Goal: Complete application form: Complete application form

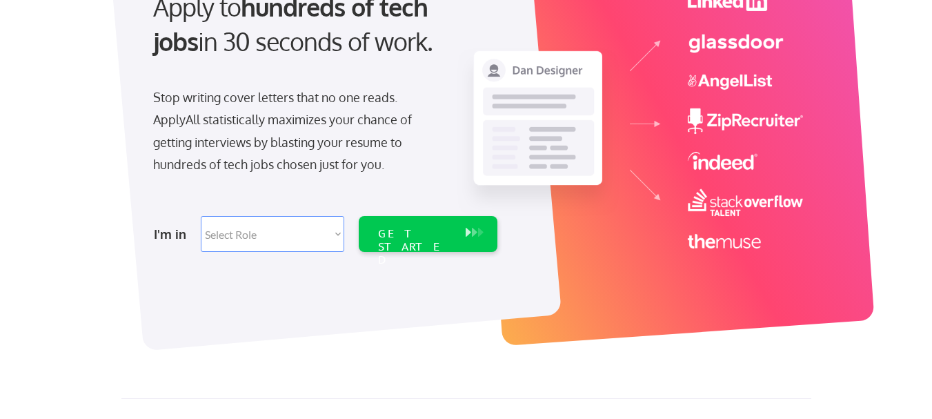
scroll to position [217, 0]
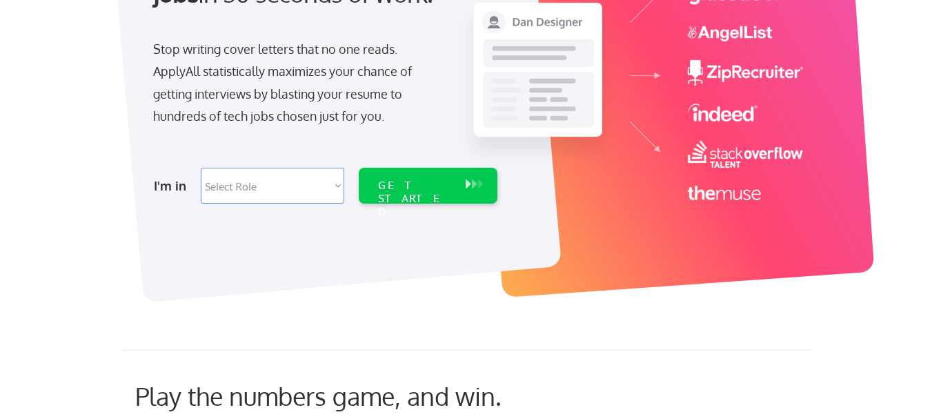
click at [336, 190] on select "Select Role Software Engineering Product Management Customer Success Sales UI/U…" at bounding box center [273, 186] width 144 height 36
click at [341, 187] on select "Select Role Software Engineering Product Management Customer Success Sales UI/U…" at bounding box center [273, 186] width 144 height 36
select select ""sales""
click at [201, 168] on select "Select Role Software Engineering Product Management Customer Success Sales UI/U…" at bounding box center [273, 186] width 144 height 36
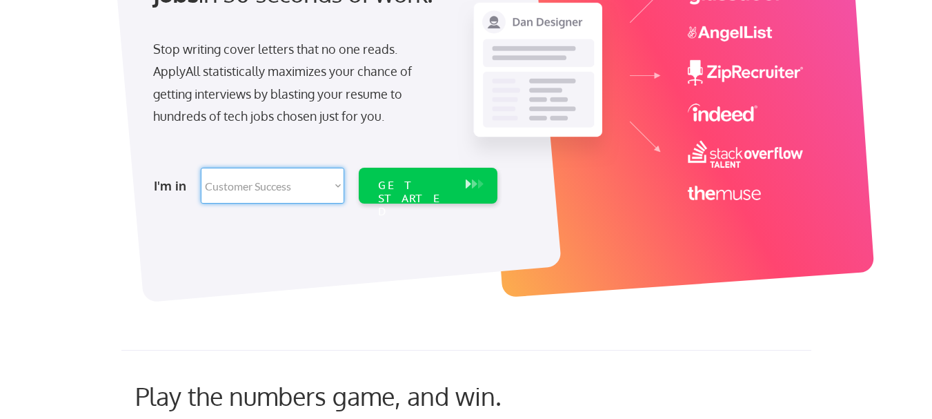
select select ""sales""
click at [442, 190] on div "GET STARTED" at bounding box center [415, 199] width 74 height 40
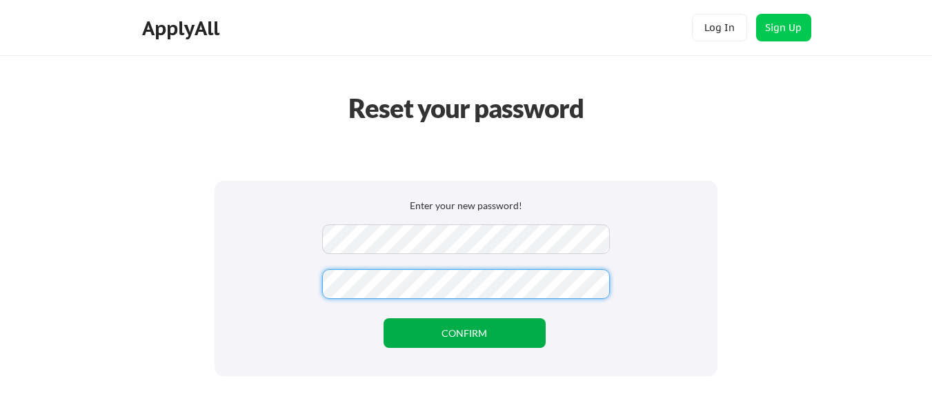
click at [480, 329] on button "CONFIRM" at bounding box center [465, 333] width 162 height 30
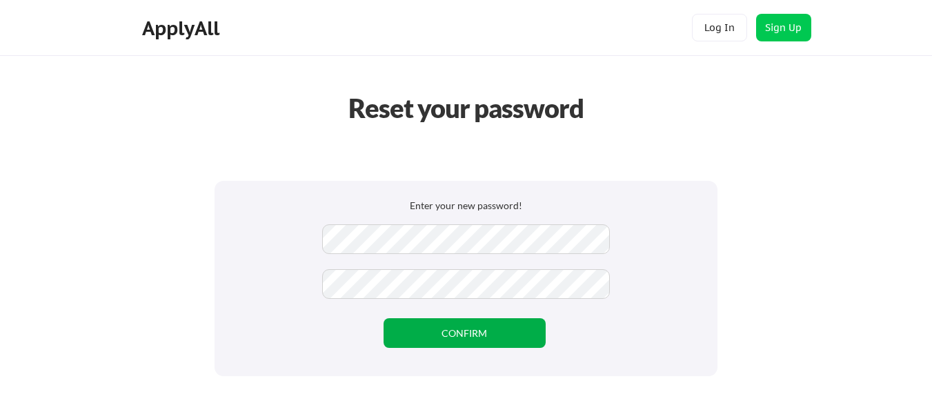
click at [480, 329] on button "CONFIRM" at bounding box center [465, 333] width 162 height 30
click at [466, 334] on button "CONFIRM" at bounding box center [465, 333] width 162 height 30
click at [468, 330] on button "CONFIRM" at bounding box center [465, 333] width 162 height 30
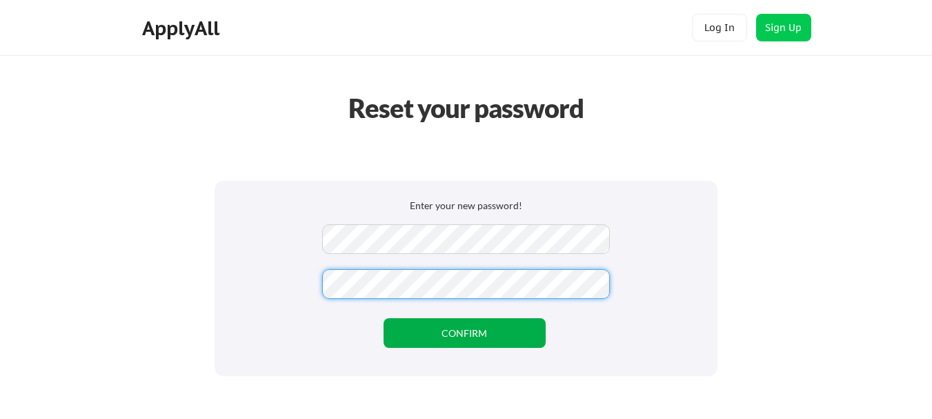
click at [475, 341] on button "CONFIRM" at bounding box center [465, 333] width 162 height 30
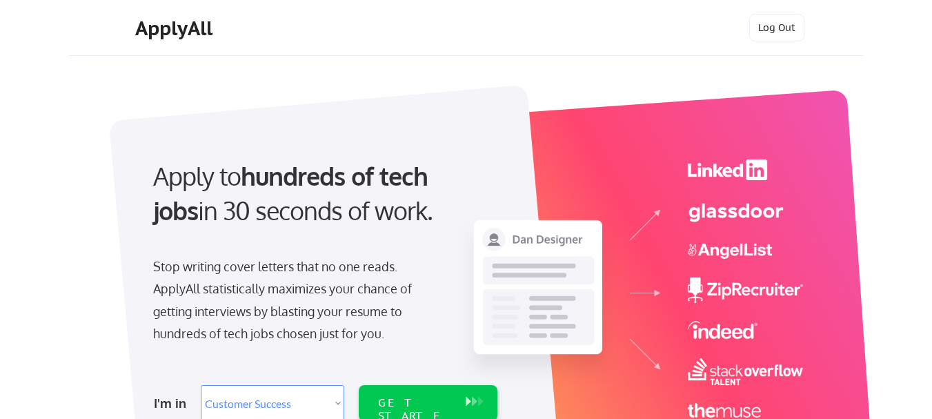
select select ""sales""
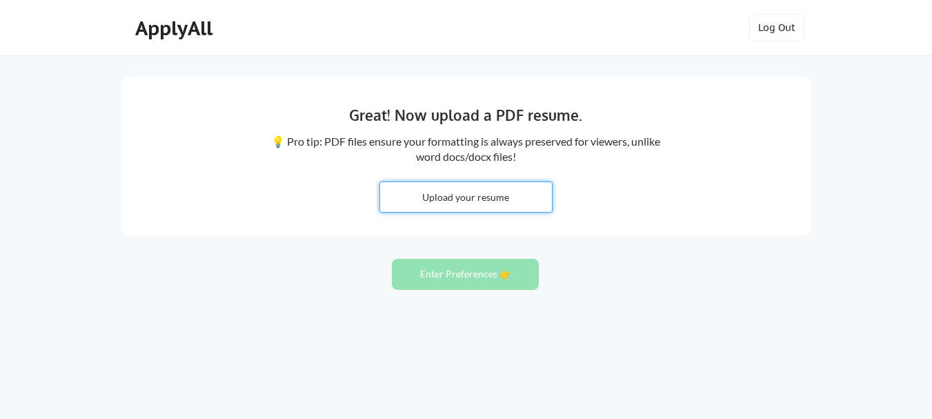
click at [476, 202] on input "file" at bounding box center [466, 197] width 172 height 30
type input "C:\fakepath\[PERSON_NAME]'s Resume- Customer Success Manager Revised 1.pdf"
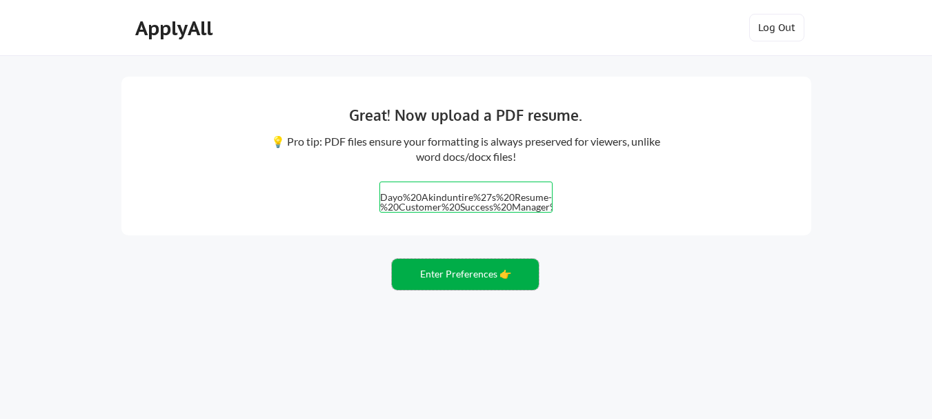
click at [475, 282] on button "Enter Preferences 👉" at bounding box center [465, 274] width 147 height 31
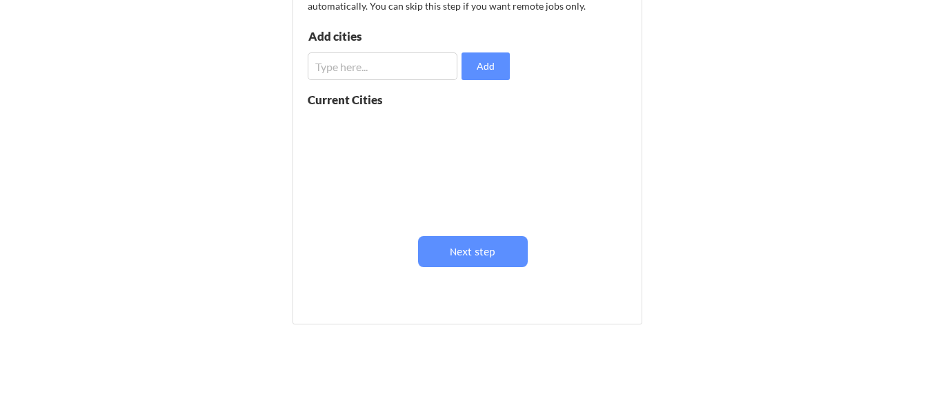
scroll to position [226, 0]
click at [372, 60] on input "input" at bounding box center [383, 66] width 150 height 28
type input "U"
type input "l"
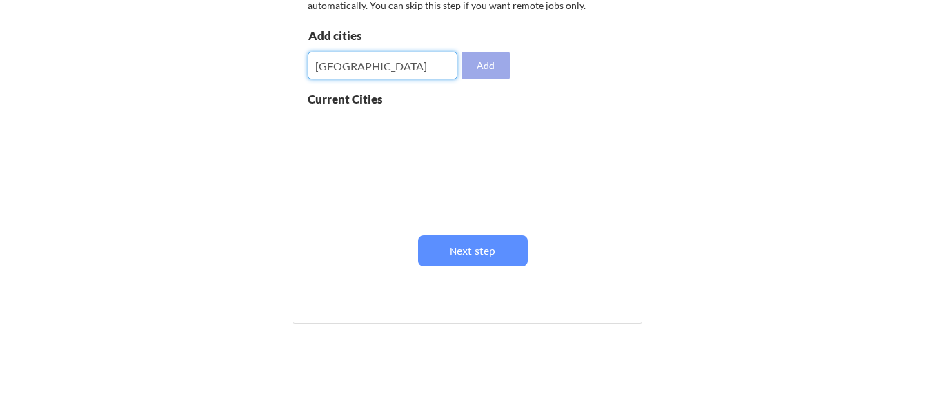
type input "[GEOGRAPHIC_DATA]"
click at [486, 69] on button "Add" at bounding box center [486, 66] width 48 height 28
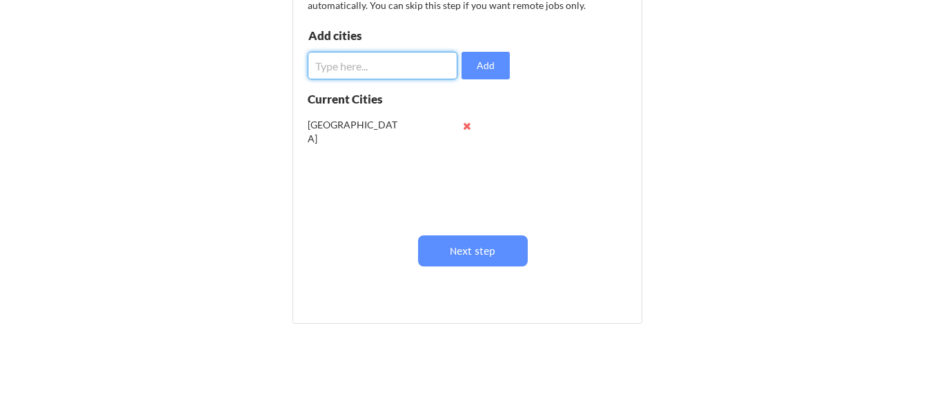
click at [386, 68] on input "input" at bounding box center [383, 66] width 150 height 28
type input "New York"
click at [483, 66] on button "Add" at bounding box center [486, 66] width 48 height 28
click at [361, 64] on input "input" at bounding box center [383, 66] width 150 height 28
type input "Brisbane"
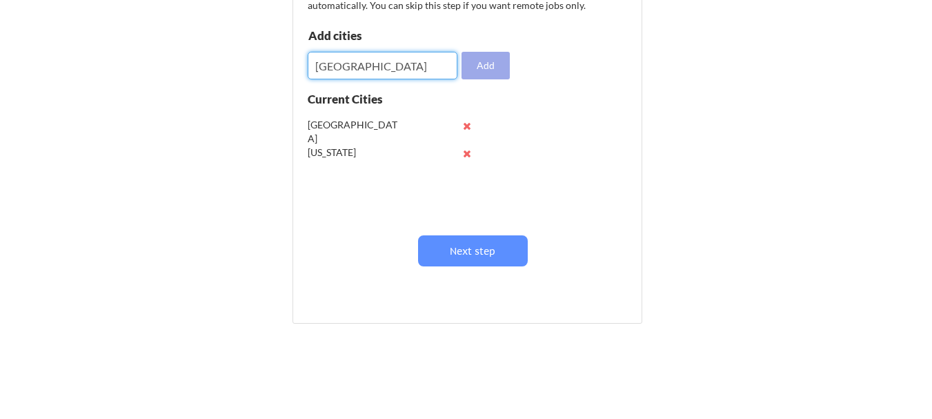
click at [504, 61] on button "Add" at bounding box center [486, 66] width 48 height 28
click at [375, 70] on input "input" at bounding box center [383, 66] width 150 height 28
type input "Abu Dhabi"
click at [491, 63] on button "Add" at bounding box center [486, 66] width 48 height 28
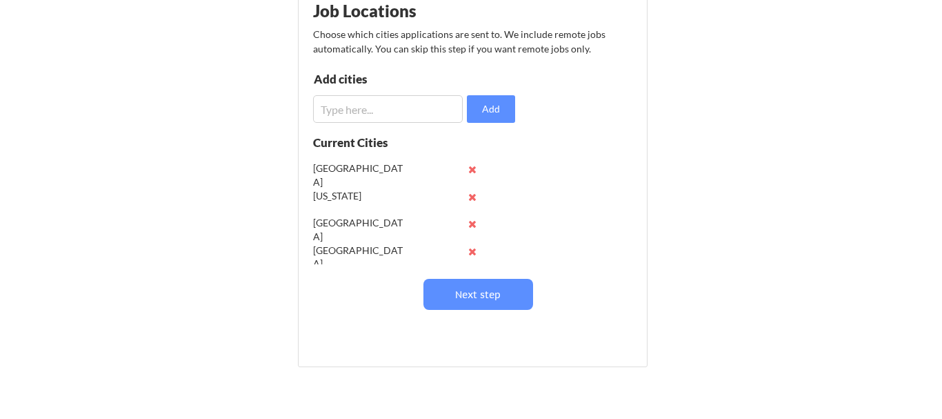
scroll to position [158, 0]
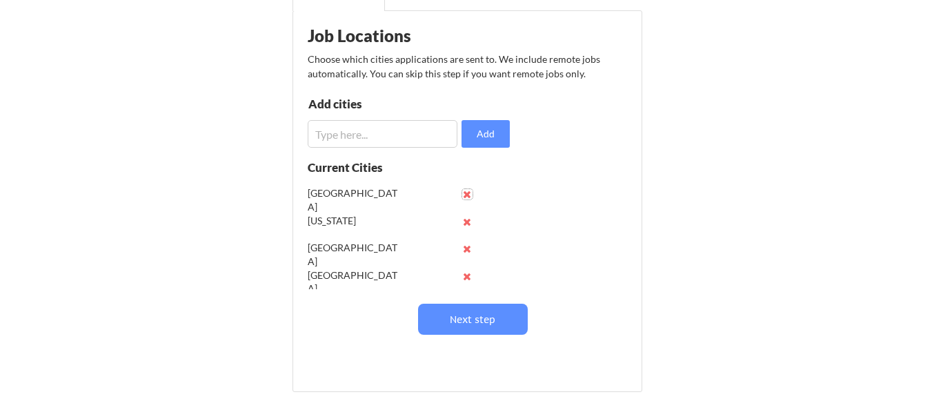
click at [466, 195] on button at bounding box center [467, 194] width 10 height 10
click at [468, 195] on button at bounding box center [467, 194] width 10 height 10
click at [469, 195] on button at bounding box center [467, 194] width 10 height 10
click at [467, 195] on button at bounding box center [467, 194] width 10 height 10
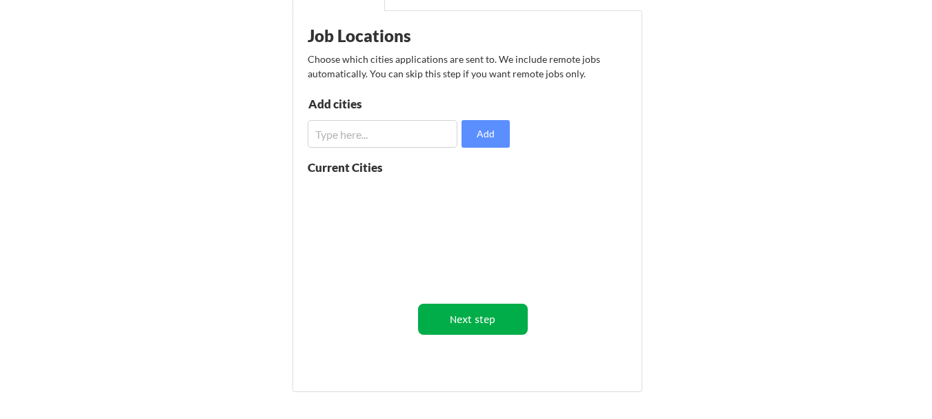
click at [469, 326] on button "Next step" at bounding box center [473, 319] width 110 height 31
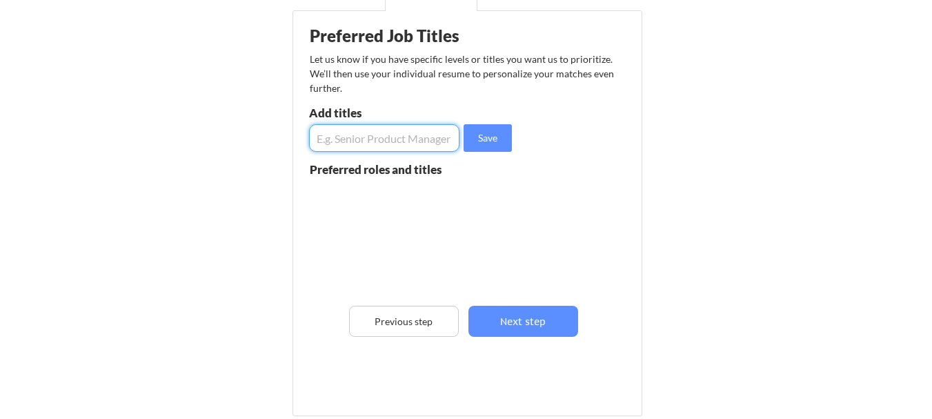
click at [353, 141] on input "input" at bounding box center [384, 138] width 150 height 28
type input "Customer Success Manager"
click at [486, 137] on button "Save" at bounding box center [488, 138] width 48 height 28
click at [337, 140] on input "input" at bounding box center [384, 138] width 150 height 28
type input "Customer Success Manager"
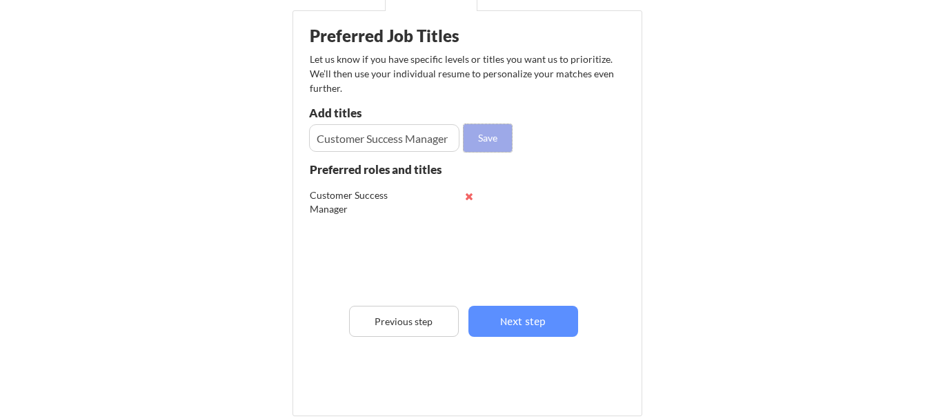
click at [491, 139] on button "Save" at bounding box center [488, 138] width 48 height 28
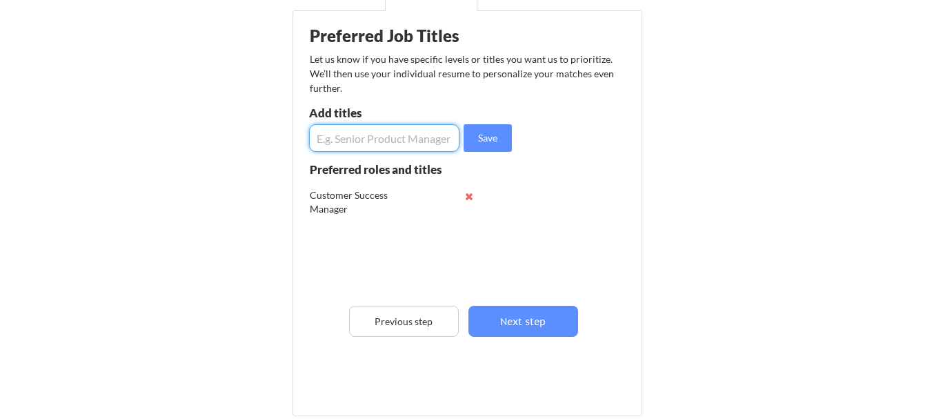
click at [379, 136] on input "input" at bounding box center [384, 138] width 150 height 28
type input "c"
type input "Client Success Manager"
click at [488, 140] on button "Save" at bounding box center [488, 138] width 48 height 28
click at [360, 139] on input "input" at bounding box center [384, 138] width 150 height 28
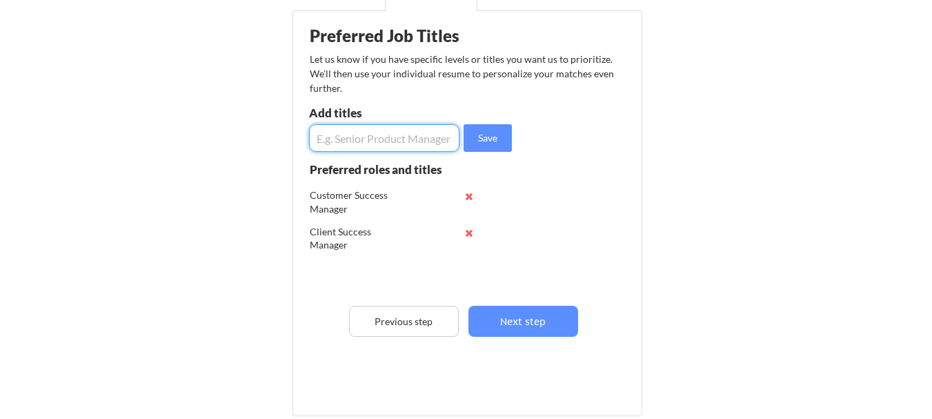
drag, startPoint x: 360, startPoint y: 139, endPoint x: 437, endPoint y: 190, distance: 91.7
click at [437, 190] on div "Preferred Job Titles Let us know if you have specific levels or titles you want…" at bounding box center [470, 210] width 340 height 384
type input "c"
click at [379, 141] on input "input" at bounding box center [384, 138] width 150 height 28
type input "Customer Service Manager"
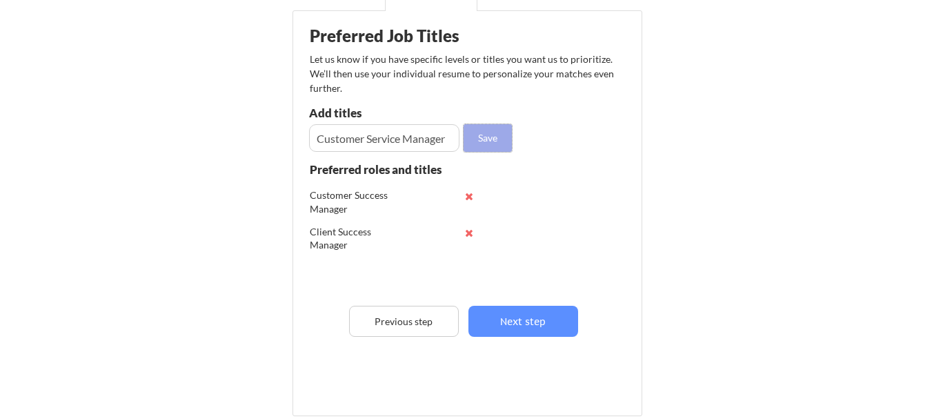
click at [488, 136] on button "Save" at bounding box center [488, 138] width 48 height 28
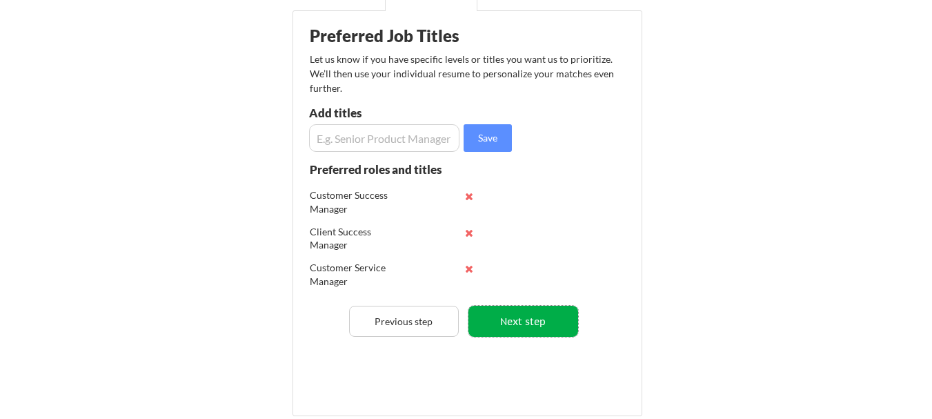
click at [534, 328] on button "Next step" at bounding box center [523, 321] width 110 height 31
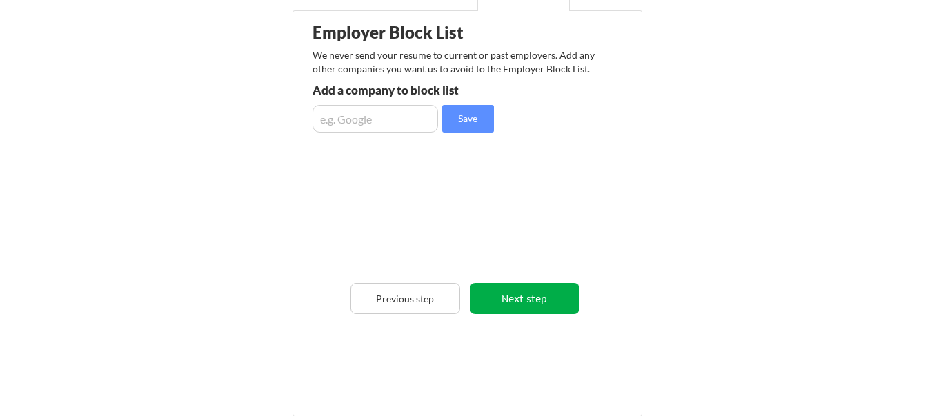
click at [528, 297] on button "Next step" at bounding box center [525, 298] width 110 height 31
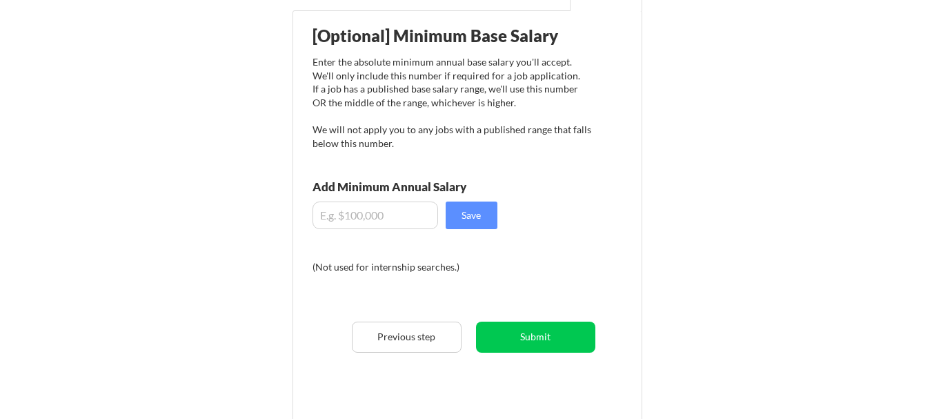
click at [348, 213] on input "input" at bounding box center [376, 215] width 126 height 28
type input "$5"
click at [349, 219] on input "input" at bounding box center [376, 215] width 126 height 28
type input "$7"
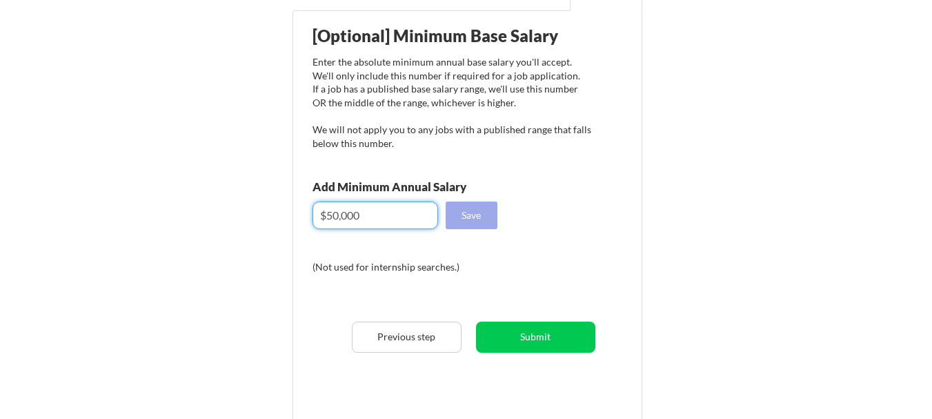
type input "$50,000"
click at [486, 216] on button "Save" at bounding box center [472, 215] width 52 height 28
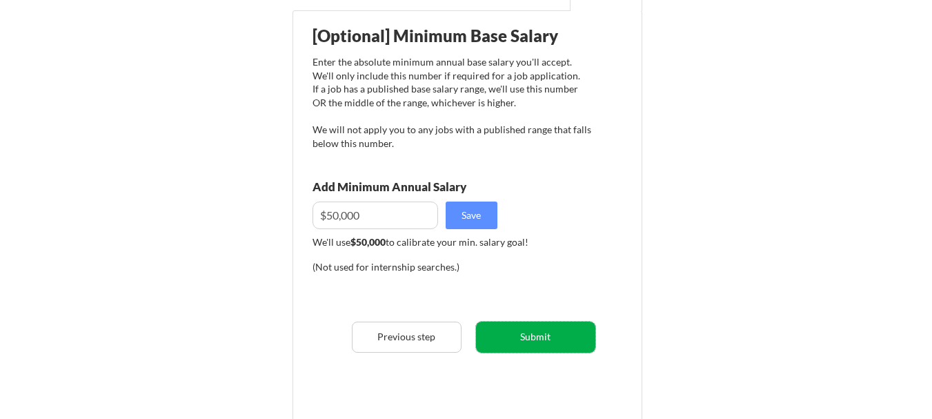
click at [540, 337] on button "Submit" at bounding box center [535, 337] width 119 height 31
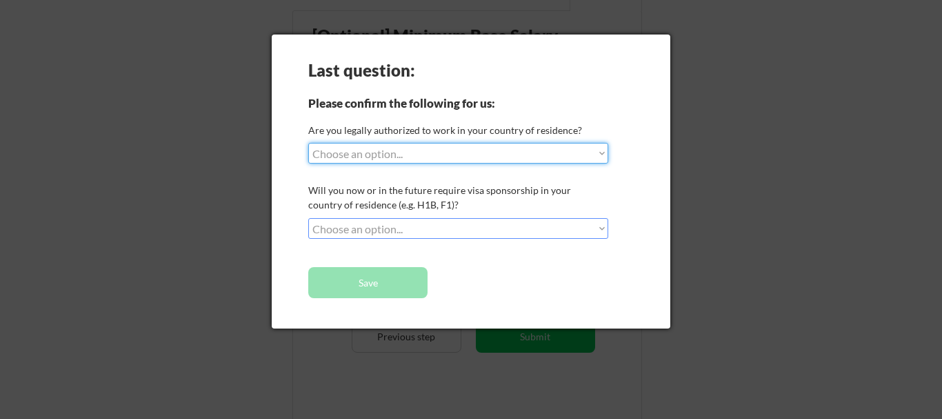
click at [594, 148] on select "Choose an option... Yes, I am a US Citizen Yes, I am a Canadian Citizen Yes, I …" at bounding box center [458, 153] width 300 height 21
click at [642, 244] on div "Last question: Please confirm the following for us: Are you legally authorized …" at bounding box center [471, 181] width 399 height 294
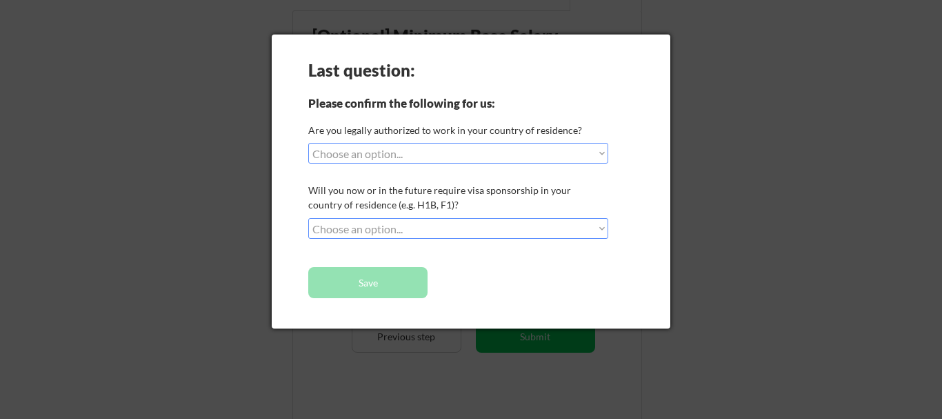
click at [598, 223] on select "Choose an option... No, I will not need sponsorship Yes, I will need sponsorship" at bounding box center [458, 228] width 300 height 21
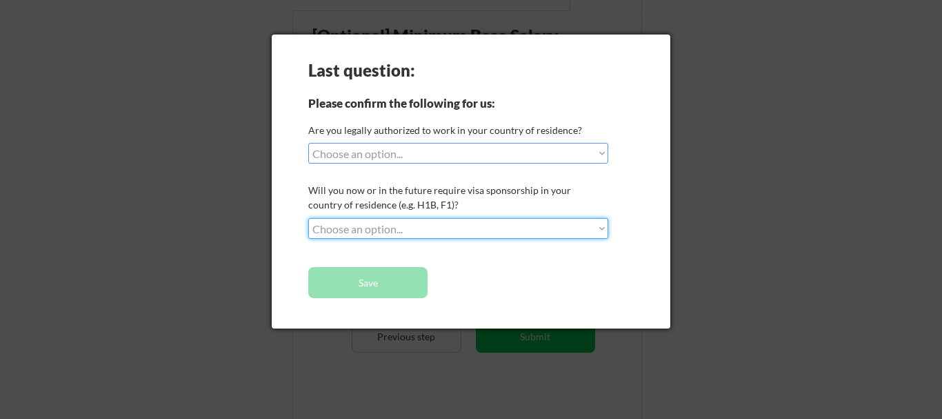
select select ""no__i_will_not_need_sponsorship""
click at [308, 218] on select "Choose an option... No, I will not need sponsorship Yes, I will need sponsorship" at bounding box center [458, 228] width 300 height 21
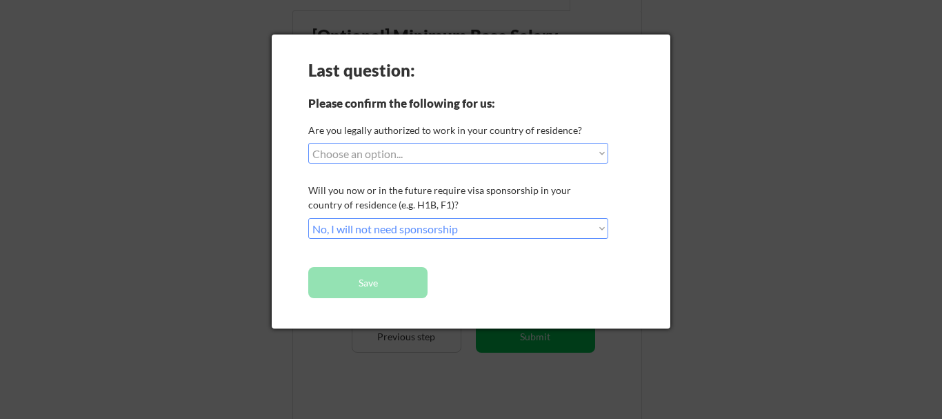
click at [599, 150] on select "Choose an option... Yes, I am a US Citizen Yes, I am a Canadian Citizen Yes, I …" at bounding box center [458, 153] width 300 height 21
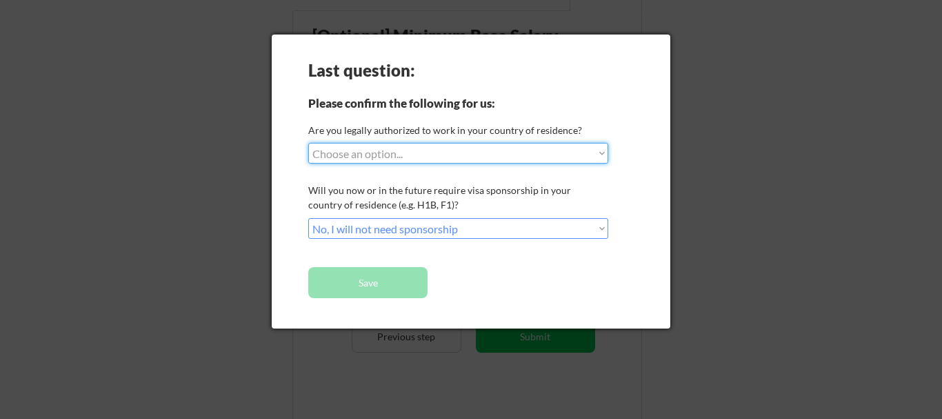
click at [664, 200] on div "Last question: Please confirm the following for us: Are you legally authorized …" at bounding box center [471, 181] width 399 height 294
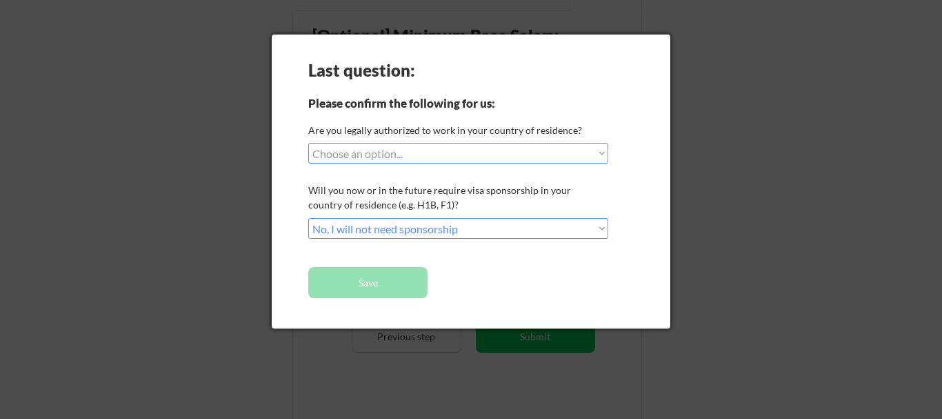
click at [664, 200] on div "Last question: Please confirm the following for us: Are you legally authorized …" at bounding box center [471, 181] width 399 height 294
click at [602, 155] on select "Choose an option... Yes, I am a US Citizen Yes, I am a Canadian Citizen Yes, I …" at bounding box center [458, 153] width 300 height 21
click at [623, 103] on div "Last question: Please confirm the following for us: Are you legally authorized …" at bounding box center [471, 181] width 399 height 294
